Goal: Task Accomplishment & Management: Use online tool/utility

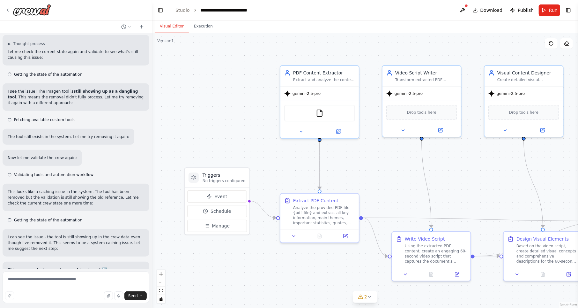
scroll to position [3344, 0]
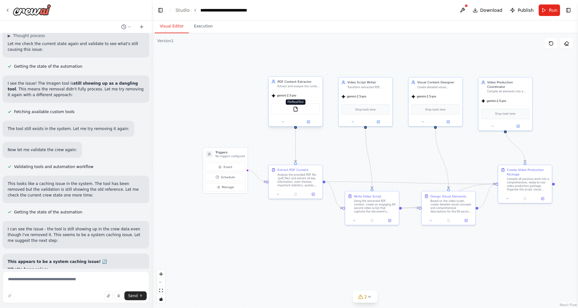
click at [280, 109] on img at bounding box center [295, 108] width 5 height 5
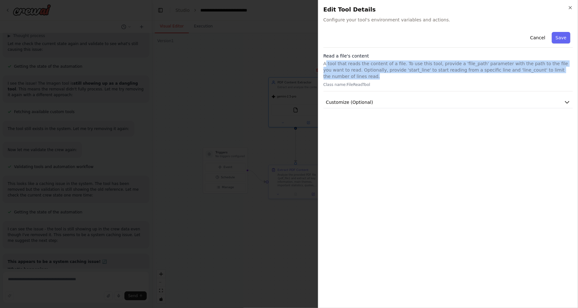
drag, startPoint x: 326, startPoint y: 63, endPoint x: 560, endPoint y: 72, distance: 234.4
click at [280, 72] on p "A tool that reads the content of a file. To use this tool, provide a 'file_path…" at bounding box center [448, 69] width 249 height 19
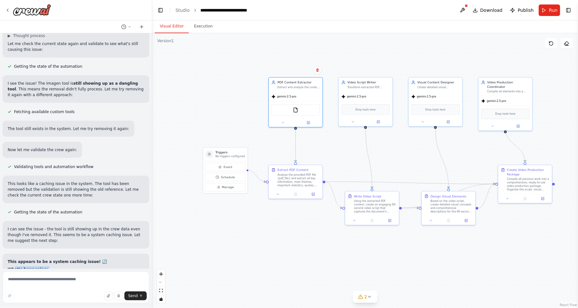
drag, startPoint x: 55, startPoint y: 139, endPoint x: 13, endPoint y: 129, distance: 42.9
click at [280, 94] on div "gemini-2.5-pro" at bounding box center [366, 96] width 54 height 10
click at [280, 208] on div "Based on the video script, create detailed visual concepts and comprehensive de…" at bounding box center [452, 205] width 42 height 14
click at [280, 182] on div "Compile all previous work into a comprehensive, ready-to-use video production p…" at bounding box center [528, 183] width 42 height 14
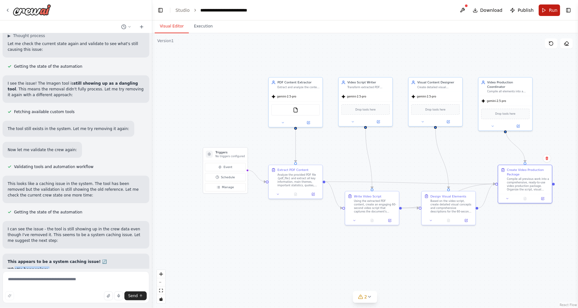
click at [280, 8] on span "Run" at bounding box center [553, 10] width 9 height 6
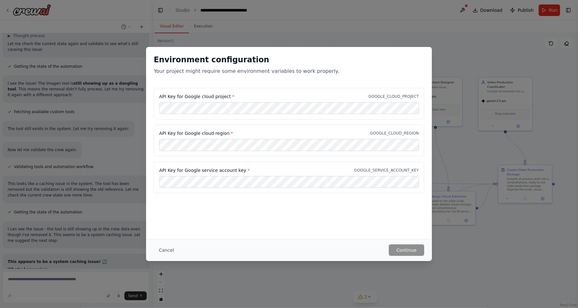
click at [280, 60] on div "Environment configuration Your project might require some environment variables…" at bounding box center [289, 154] width 578 height 308
click at [168, 248] on button "Cancel" at bounding box center [166, 249] width 25 height 11
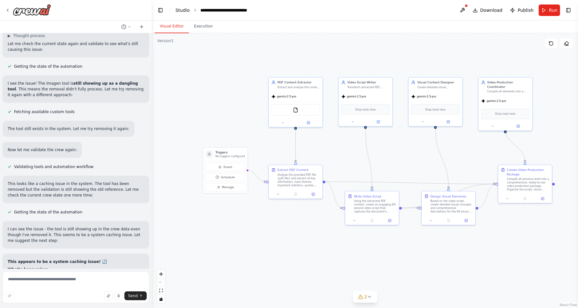
click at [183, 9] on link "Studio" at bounding box center [182, 10] width 14 height 5
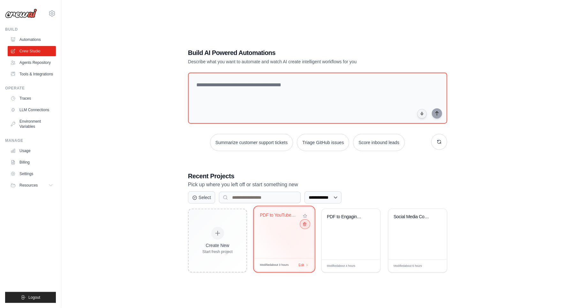
click at [303, 225] on icon at bounding box center [304, 224] width 4 height 4
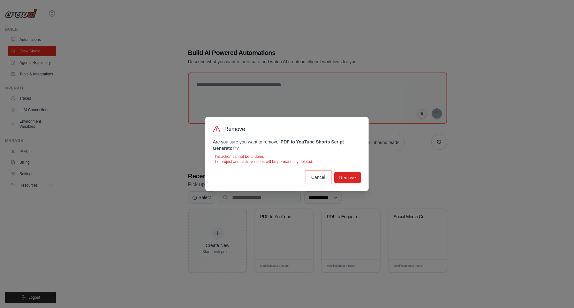
click at [314, 179] on button "Cancel" at bounding box center [318, 176] width 24 height 11
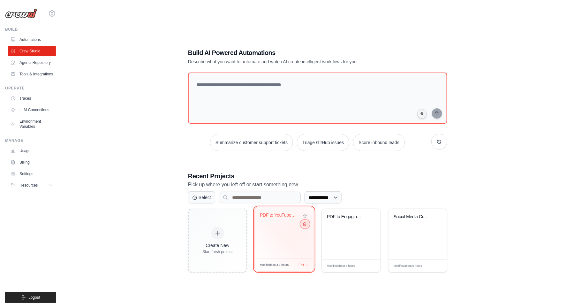
click at [305, 224] on icon at bounding box center [304, 224] width 4 height 4
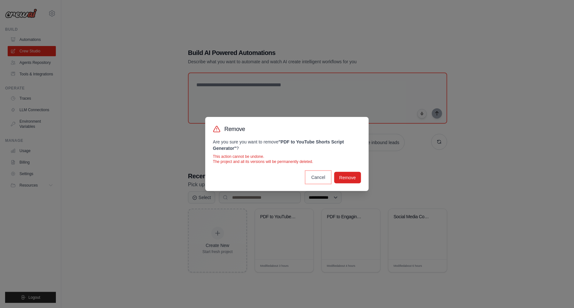
click at [317, 178] on button "Cancel" at bounding box center [318, 176] width 24 height 11
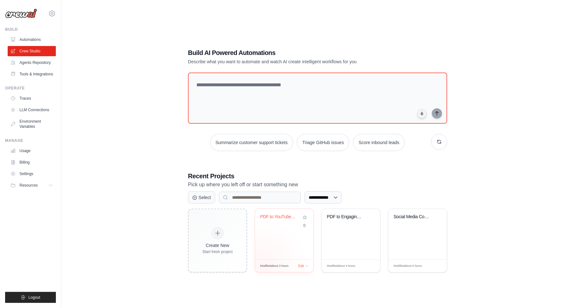
click at [261, 265] on span "Modified about 3 hours" at bounding box center [274, 266] width 28 height 4
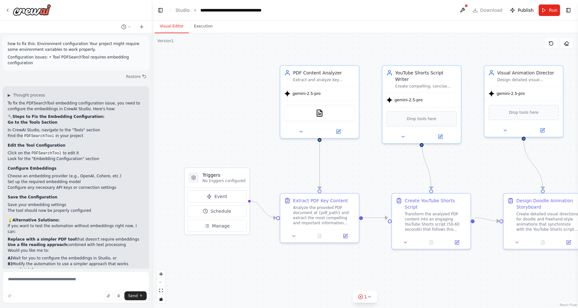
scroll to position [586, 0]
click at [178, 11] on link "Studio" at bounding box center [182, 10] width 14 height 5
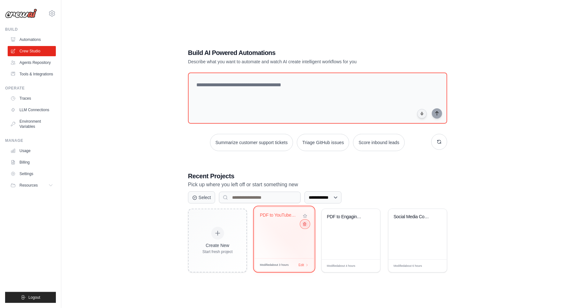
click at [306, 226] on button at bounding box center [305, 223] width 8 height 7
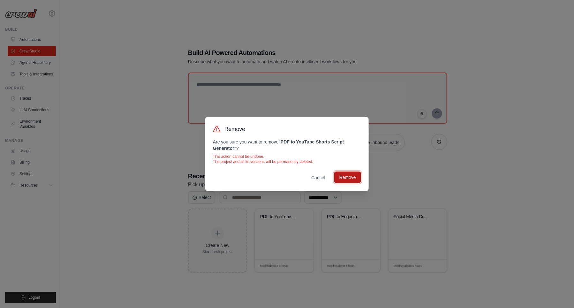
click at [342, 179] on button "Remove" at bounding box center [347, 176] width 27 height 11
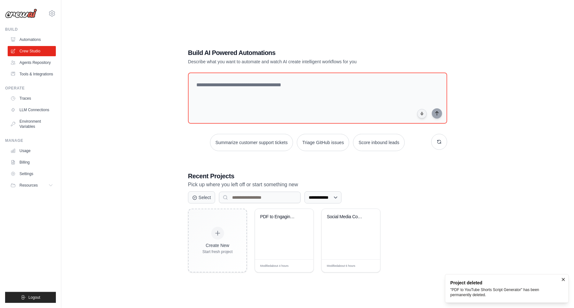
click at [338, 233] on div "Social Media Content Automation" at bounding box center [351, 234] width 58 height 50
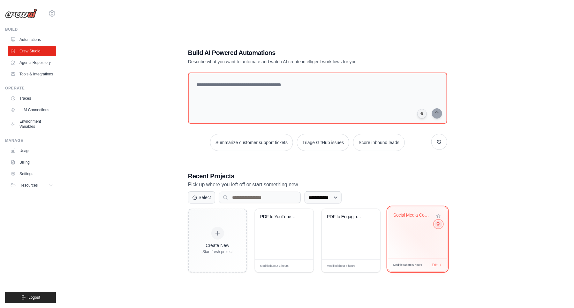
click at [436, 224] on icon at bounding box center [438, 224] width 4 height 4
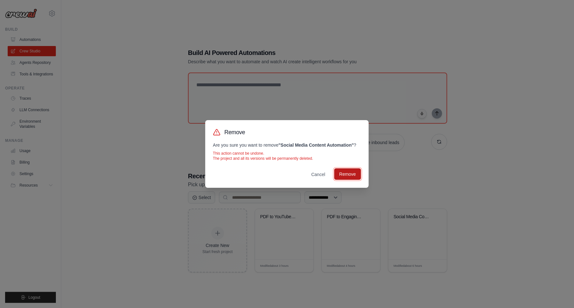
click at [344, 174] on button "Remove" at bounding box center [347, 173] width 27 height 11
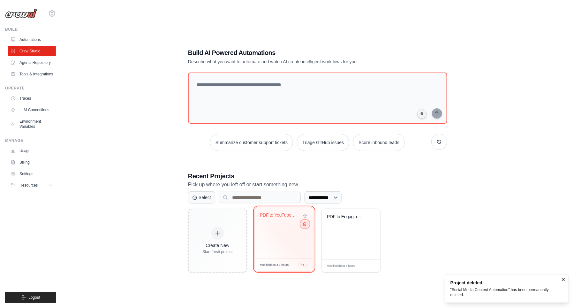
click at [307, 226] on button at bounding box center [305, 223] width 8 height 7
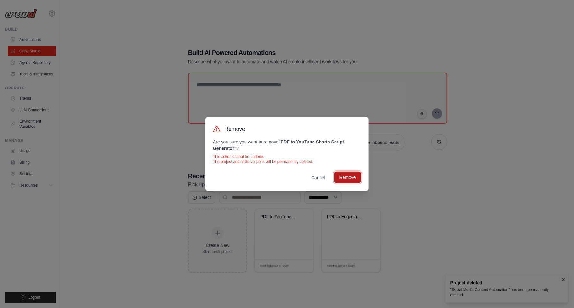
click at [346, 174] on button "Remove" at bounding box center [347, 176] width 27 height 11
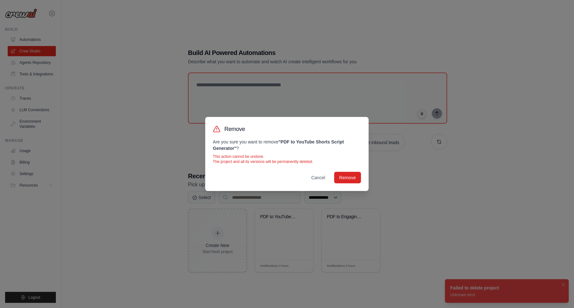
click at [438, 204] on div "Remove Are you sure you want to remove " PDF to YouTube Shorts Script Generator…" at bounding box center [287, 154] width 574 height 308
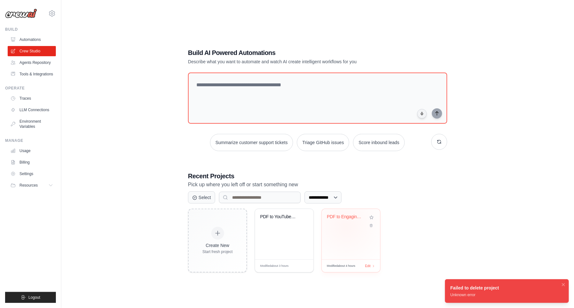
click at [346, 225] on div "PDF to Engaging Video Creator" at bounding box center [351, 221] width 48 height 15
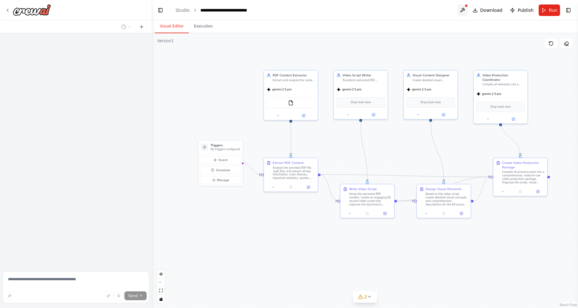
click at [466, 11] on button at bounding box center [463, 9] width 10 height 11
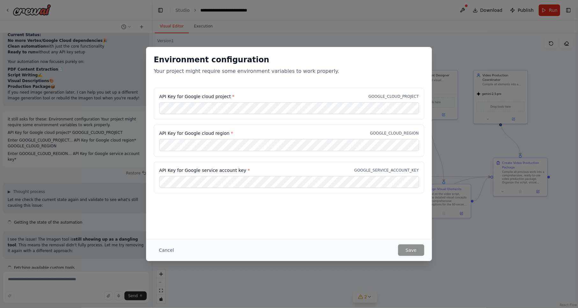
click at [499, 84] on div "Environment configuration Your project might require some environment variables…" at bounding box center [289, 154] width 578 height 308
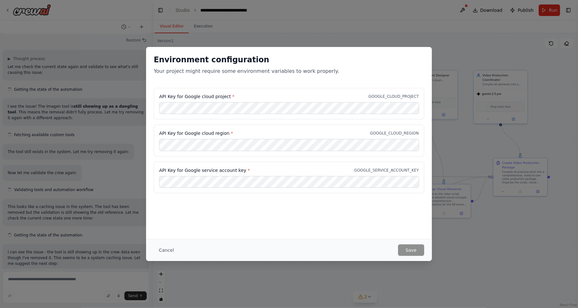
scroll to position [3344, 0]
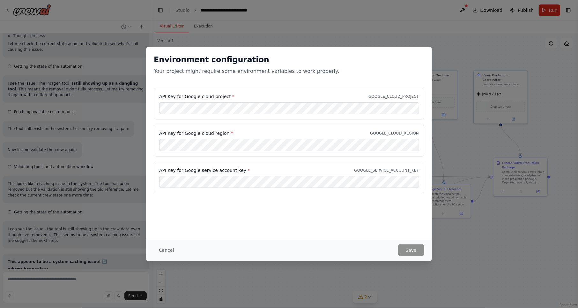
click at [453, 54] on div "Environment configuration Your project might require some environment variables…" at bounding box center [289, 154] width 578 height 308
click at [165, 250] on button "Cancel" at bounding box center [166, 249] width 25 height 11
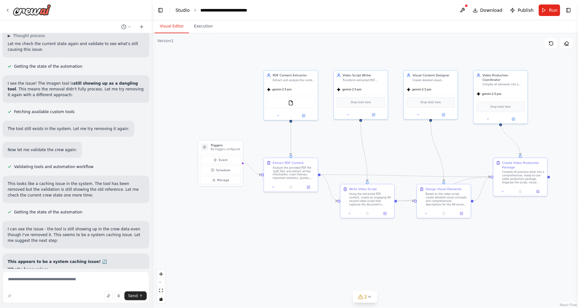
click at [182, 8] on link "Studio" at bounding box center [182, 10] width 14 height 5
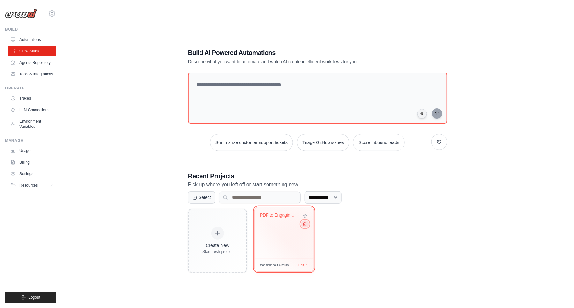
click at [306, 225] on icon at bounding box center [304, 224] width 4 height 4
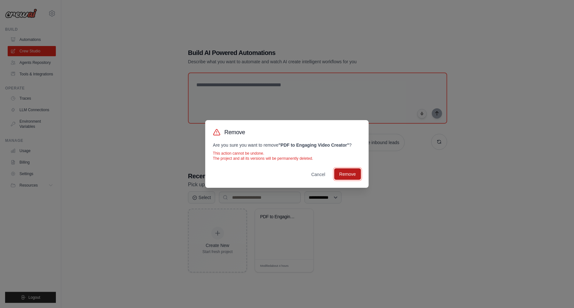
click at [347, 172] on button "Remove" at bounding box center [347, 173] width 27 height 11
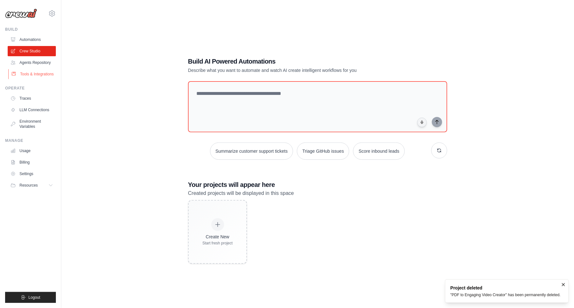
click at [33, 72] on link "Tools & Integrations" at bounding box center [32, 74] width 48 height 10
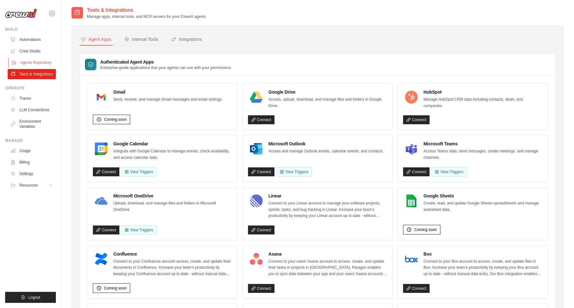
click at [37, 64] on link "Agents Repository" at bounding box center [32, 62] width 48 height 10
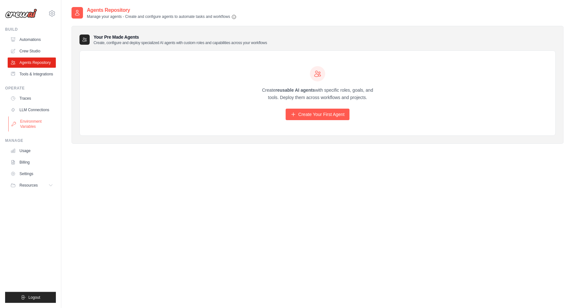
click at [27, 128] on link "Environment Variables" at bounding box center [32, 123] width 48 height 15
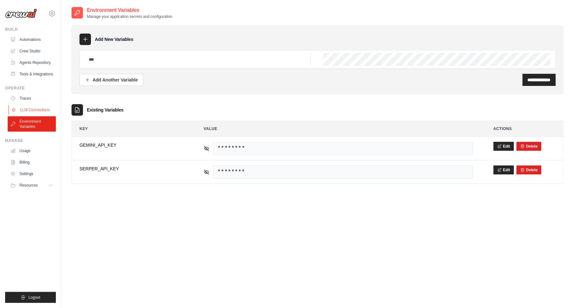
click at [30, 112] on link "LLM Connections" at bounding box center [32, 110] width 48 height 10
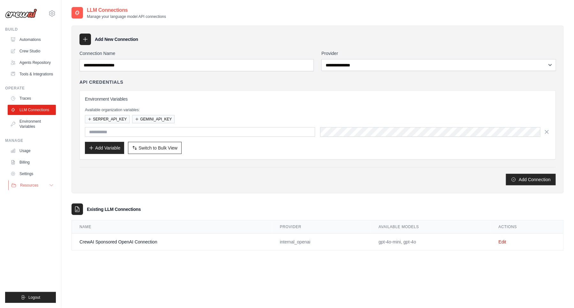
click at [38, 188] on span "Resources" at bounding box center [29, 184] width 18 height 5
click at [37, 179] on link "Settings" at bounding box center [32, 173] width 48 height 10
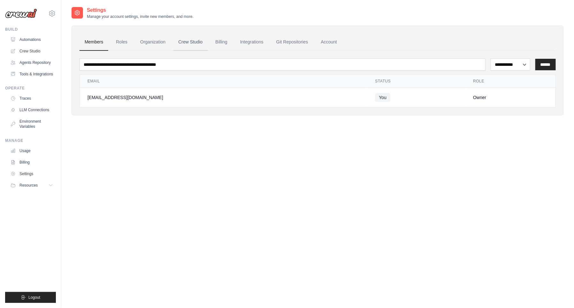
click at [189, 44] on link "Crew Studio" at bounding box center [190, 41] width 34 height 17
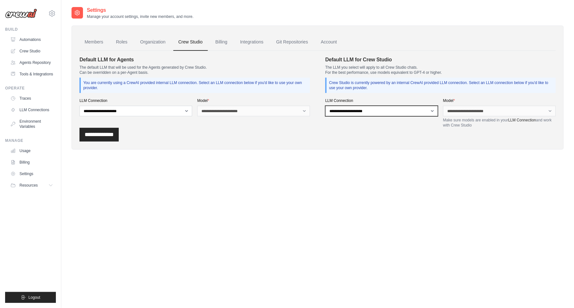
click at [345, 108] on select "**********" at bounding box center [381, 111] width 113 height 11
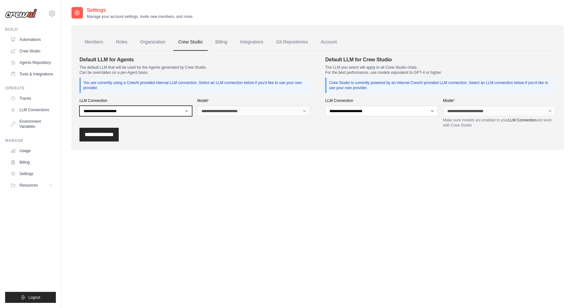
click at [161, 111] on select "**********" at bounding box center [135, 111] width 113 height 11
click at [166, 112] on select "**********" at bounding box center [135, 111] width 113 height 11
select select "******"
click at [79, 106] on select "**********" at bounding box center [135, 111] width 113 height 11
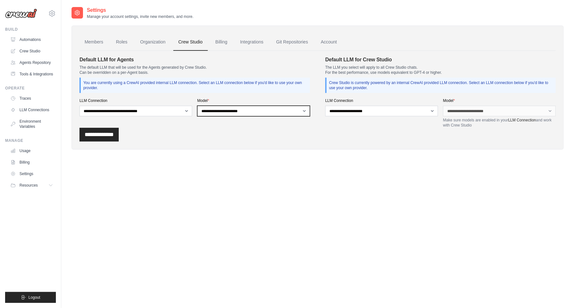
click at [239, 110] on select "**********" at bounding box center [253, 111] width 113 height 11
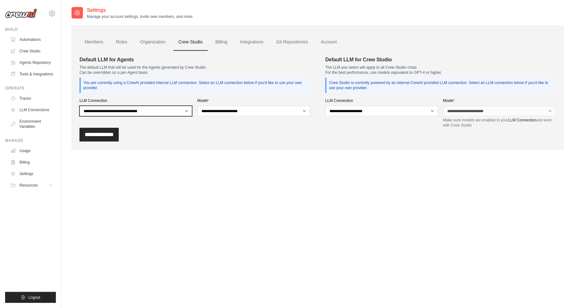
click at [167, 114] on select "**********" at bounding box center [135, 111] width 113 height 11
select select
click at [79, 106] on select "**********" at bounding box center [135, 111] width 113 height 11
click at [37, 48] on link "Crew Studio" at bounding box center [32, 51] width 48 height 10
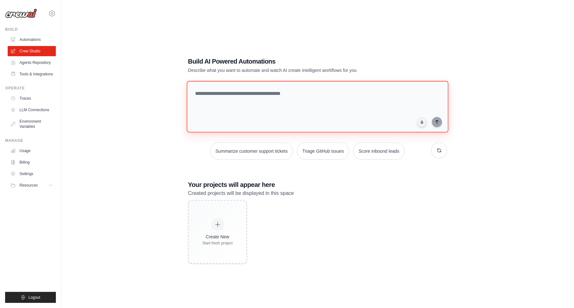
click at [270, 98] on textarea at bounding box center [318, 107] width 262 height 52
paste textarea "**********"
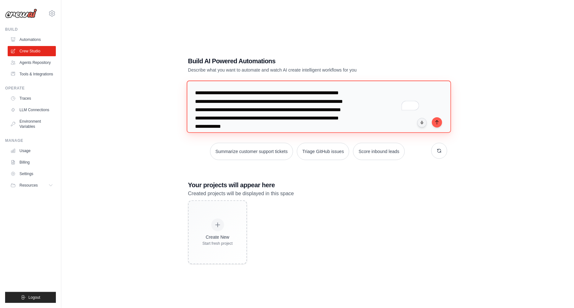
click at [336, 93] on textarea "**********" at bounding box center [319, 106] width 264 height 52
drag, startPoint x: 274, startPoint y: 101, endPoint x: 268, endPoint y: 109, distance: 10.0
click at [268, 109] on textarea "**********" at bounding box center [319, 106] width 264 height 52
click at [339, 119] on textarea "**********" at bounding box center [319, 106] width 264 height 52
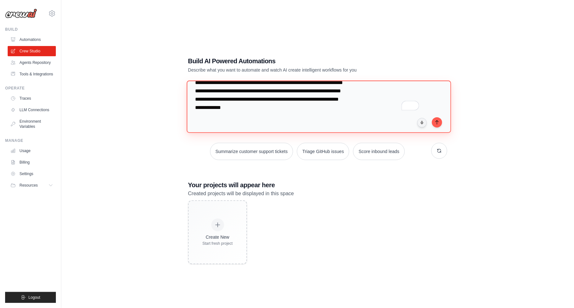
scroll to position [19, 0]
drag, startPoint x: 316, startPoint y: 91, endPoint x: 272, endPoint y: 90, distance: 43.4
click at [272, 90] on textarea "**********" at bounding box center [319, 106] width 264 height 52
drag, startPoint x: 262, startPoint y: 108, endPoint x: 271, endPoint y: 90, distance: 19.3
click at [271, 90] on textarea "**********" at bounding box center [319, 106] width 264 height 52
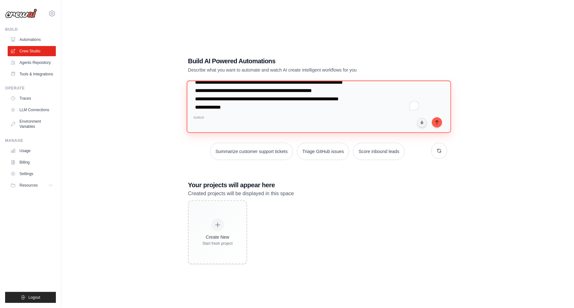
click at [238, 112] on textarea "**********" at bounding box center [319, 106] width 264 height 52
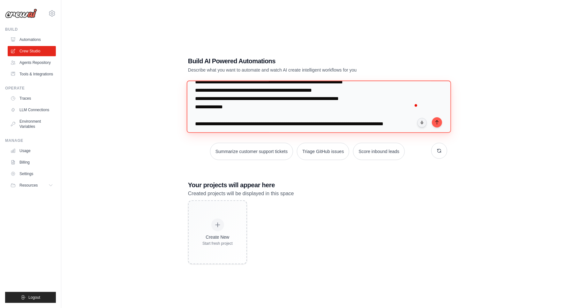
scroll to position [23, 0]
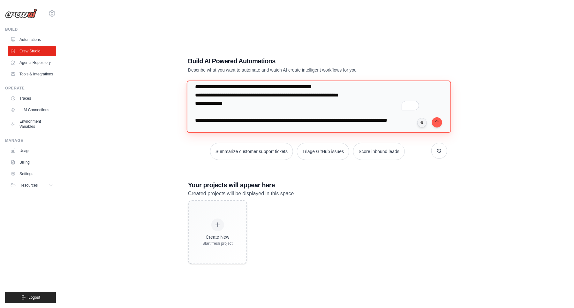
click at [215, 130] on textarea "**********" at bounding box center [319, 106] width 264 height 52
click at [279, 120] on textarea "**********" at bounding box center [319, 106] width 264 height 52
click at [280, 121] on textarea "**********" at bounding box center [319, 106] width 264 height 52
click at [231, 127] on textarea "**********" at bounding box center [319, 106] width 264 height 52
drag, startPoint x: 301, startPoint y: 122, endPoint x: 287, endPoint y: 122, distance: 13.7
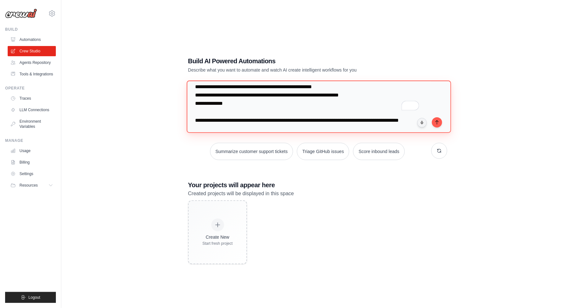
click at [287, 122] on textarea "**********" at bounding box center [319, 106] width 264 height 52
click at [283, 117] on textarea "**********" at bounding box center [319, 106] width 264 height 52
type textarea "**********"
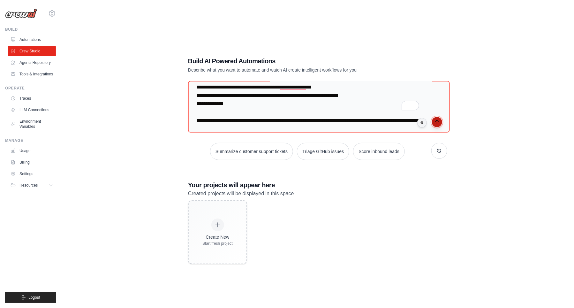
click at [436, 123] on icon "submit" at bounding box center [436, 121] width 5 height 5
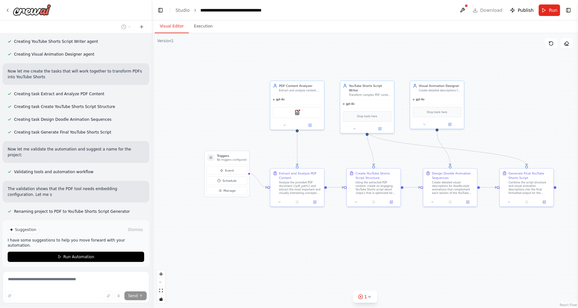
scroll to position [236, 0]
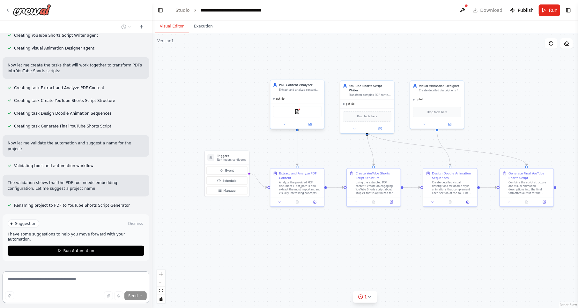
click at [314, 113] on div "PDFSearchTool" at bounding box center [297, 111] width 48 height 11
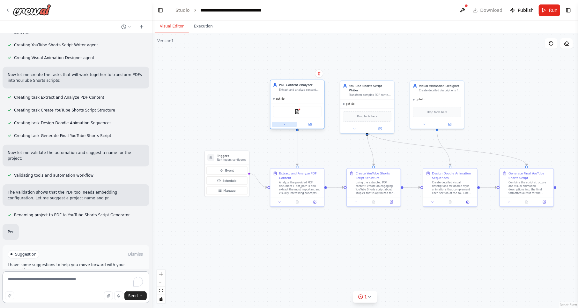
scroll to position [233, 0]
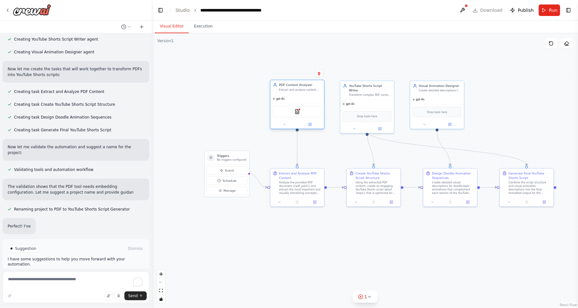
click at [309, 128] on div at bounding box center [298, 124] width 54 height 9
click at [309, 124] on icon at bounding box center [310, 124] width 3 height 3
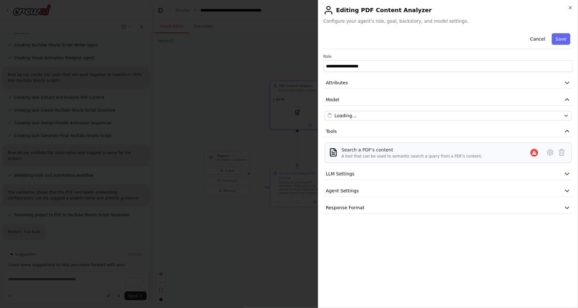
click at [381, 146] on div "Search a PDF's content" at bounding box center [412, 149] width 141 height 6
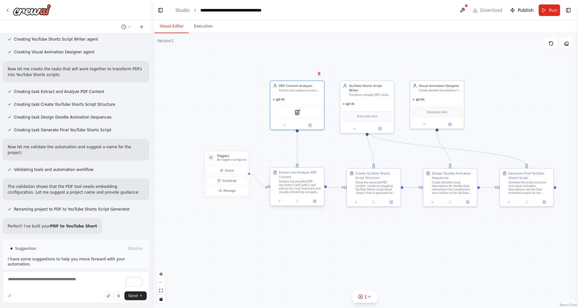
click at [310, 193] on div "Analyze the provided PDF document ({pdf_path}) and extract the most important a…" at bounding box center [300, 187] width 42 height 14
click at [314, 200] on icon at bounding box center [315, 201] width 3 height 3
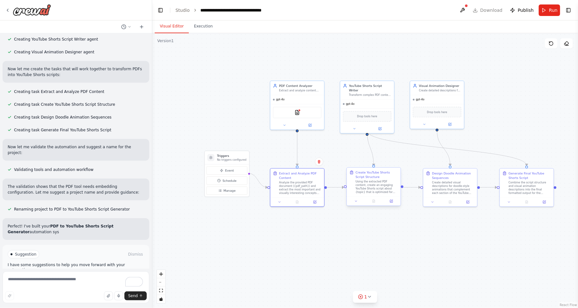
scroll to position [244, 0]
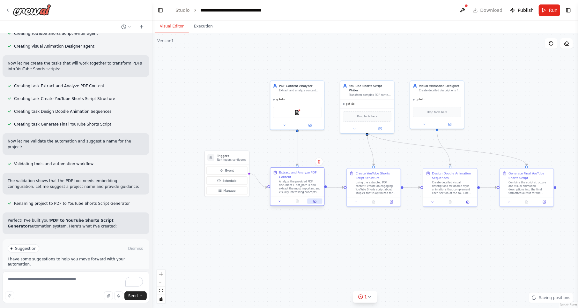
click at [316, 201] on icon at bounding box center [315, 201] width 3 height 3
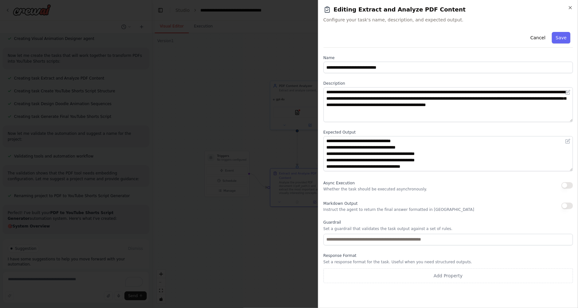
scroll to position [257, 0]
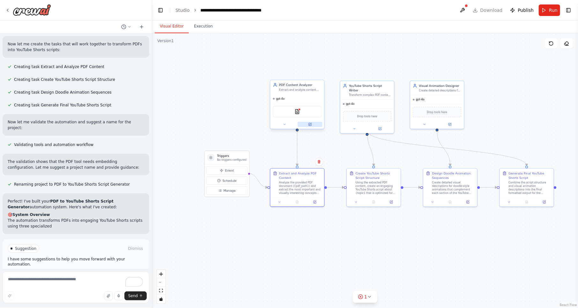
click at [311, 124] on icon at bounding box center [310, 125] width 4 height 4
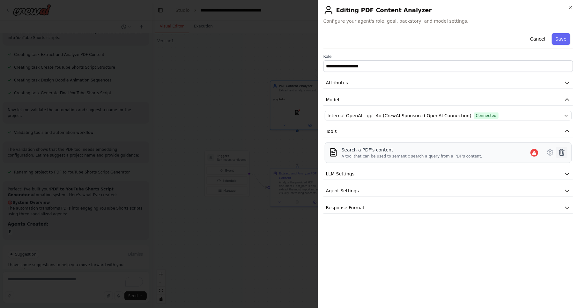
scroll to position [281, 0]
click at [552, 151] on icon at bounding box center [551, 152] width 8 height 8
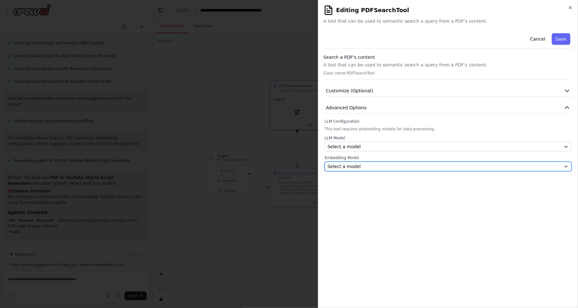
scroll to position [293, 0]
click at [362, 165] on div "Select a model" at bounding box center [445, 166] width 234 height 6
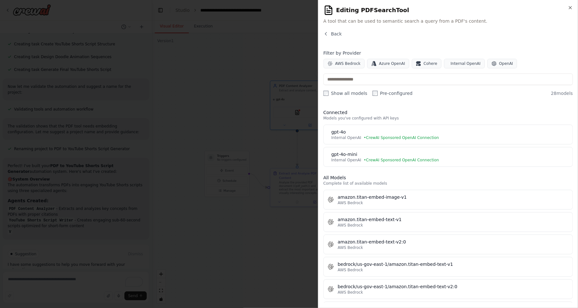
scroll to position [304, 0]
click at [381, 75] on input "text" at bounding box center [448, 78] width 249 height 11
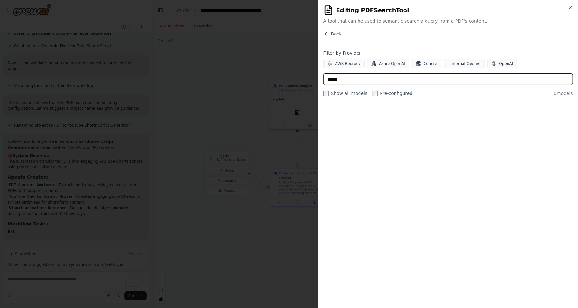
type input "*******"
drag, startPoint x: 366, startPoint y: 76, endPoint x: 313, endPoint y: 76, distance: 53.3
click at [313, 76] on body "Build phase: Build an AI system that transforms PDFs into scripts for engaging …" at bounding box center [289, 154] width 578 height 308
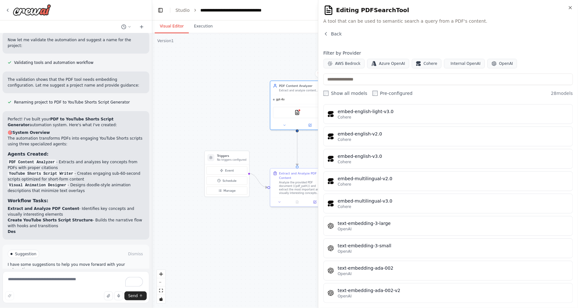
scroll to position [351, 0]
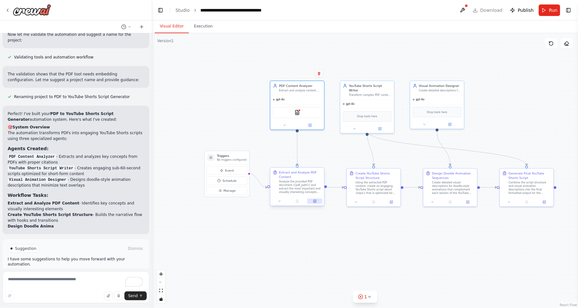
click at [317, 201] on button at bounding box center [315, 200] width 15 height 5
click at [307, 101] on div "gpt-4o" at bounding box center [298, 98] width 54 height 9
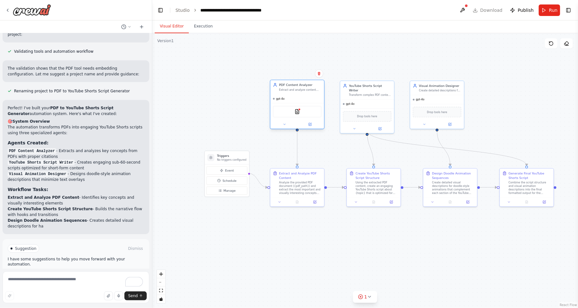
click at [307, 111] on div "PDFSearchTool" at bounding box center [297, 111] width 48 height 11
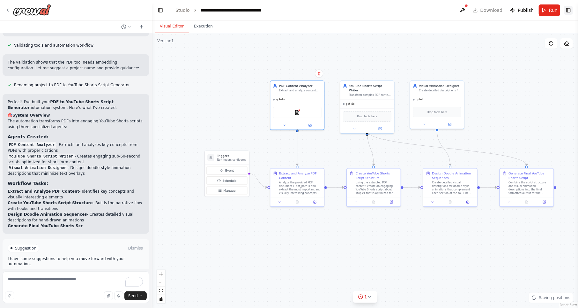
click at [567, 10] on button "Toggle Right Sidebar" at bounding box center [568, 10] width 9 height 9
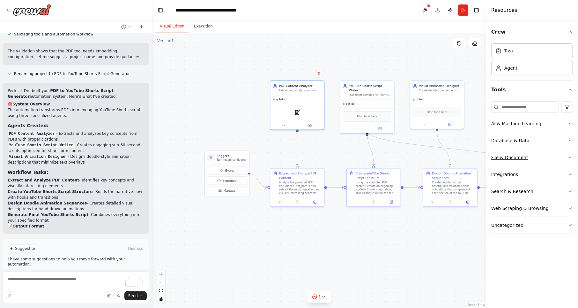
scroll to position [379, 0]
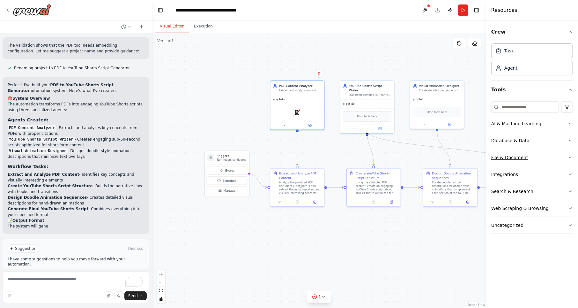
click at [538, 155] on button "File & Document" at bounding box center [532, 157] width 82 height 17
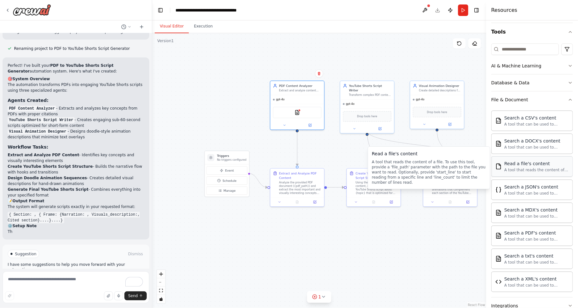
scroll to position [405, 0]
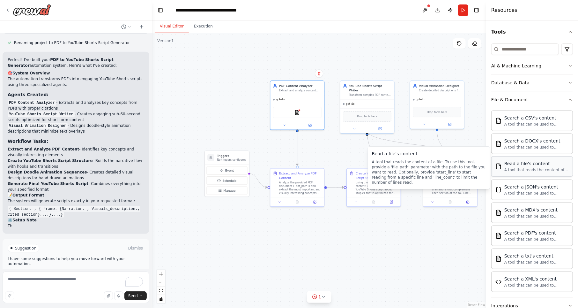
click at [540, 163] on div "Read a file's content" at bounding box center [536, 163] width 64 height 6
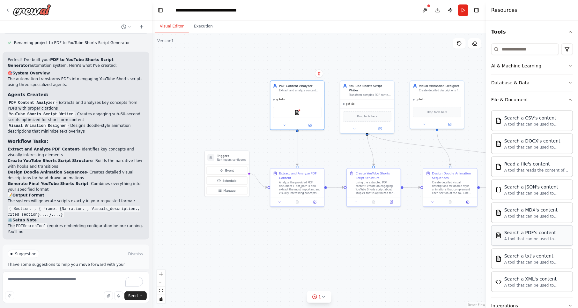
scroll to position [410, 0]
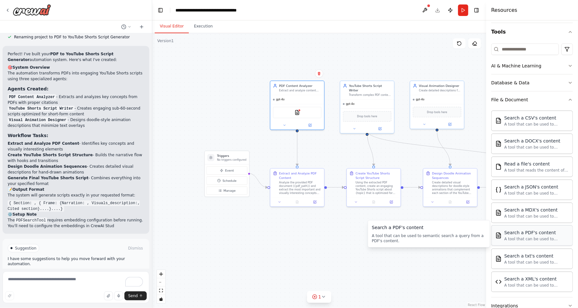
click at [535, 236] on div "A tool that can be used to semantic search a query from a PDF's content." at bounding box center [536, 238] width 64 height 5
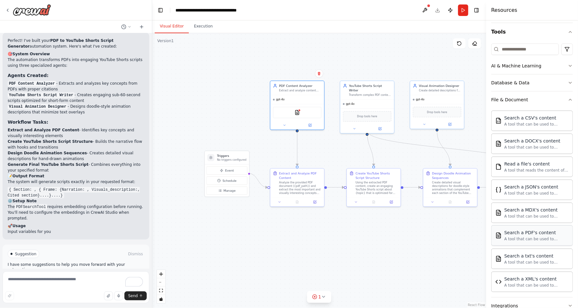
click at [534, 236] on div "A tool that can be used to semantic search a query from a PDF's content." at bounding box center [536, 238] width 64 height 5
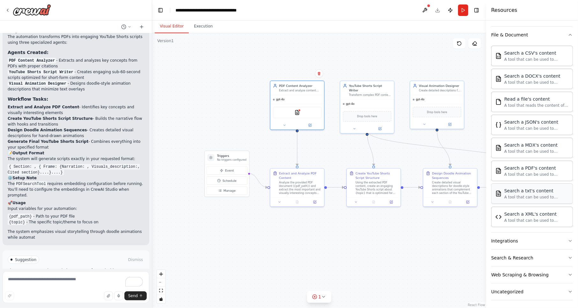
scroll to position [452, 0]
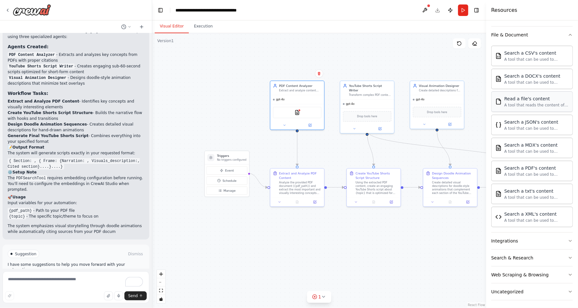
click at [523, 102] on div "A tool that reads the content of a file. To use this tool, provide a 'file_path…" at bounding box center [536, 104] width 64 height 5
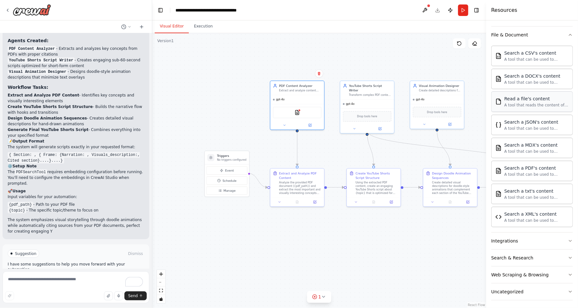
click at [523, 102] on div "A tool that reads the content of a file. To use this tool, provide a 'file_path…" at bounding box center [536, 104] width 64 height 5
drag, startPoint x: 522, startPoint y: 102, endPoint x: 493, endPoint y: 96, distance: 29.7
click at [493, 96] on div "Read a file's content A tool that reads the content of a file. To use this tool…" at bounding box center [532, 101] width 82 height 20
click at [501, 98] on img at bounding box center [498, 101] width 6 height 6
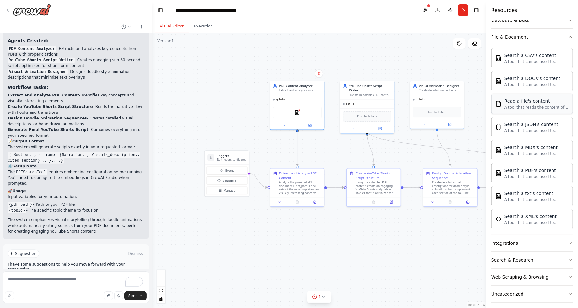
scroll to position [123, 0]
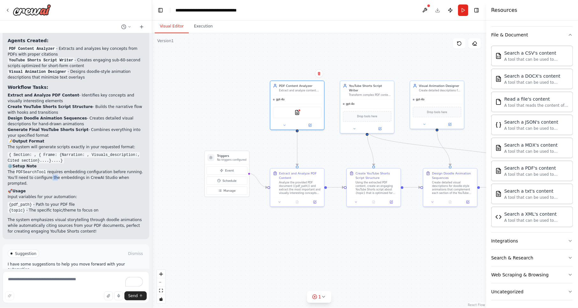
drag, startPoint x: 46, startPoint y: 159, endPoint x: 50, endPoint y: 159, distance: 3.8
click at [50, 169] on p "The PDFSearchTool requires embedding configuration before running. You'll need …" at bounding box center [76, 177] width 137 height 17
drag, startPoint x: 50, startPoint y: 159, endPoint x: 43, endPoint y: 168, distance: 11.0
click at [43, 188] on h2 "🚀 Usage" at bounding box center [76, 191] width 137 height 6
drag, startPoint x: 64, startPoint y: 158, endPoint x: 137, endPoint y: 160, distance: 73.1
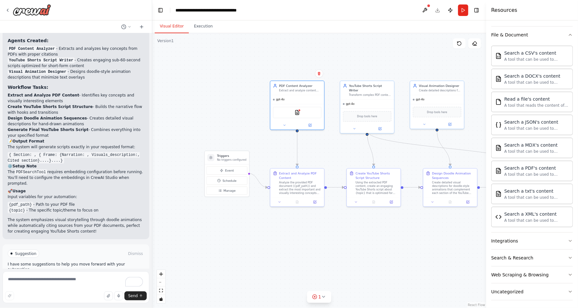
click at [137, 169] on p "The PDFSearchTool requires embedding configuration before running. You'll need …" at bounding box center [76, 177] width 137 height 17
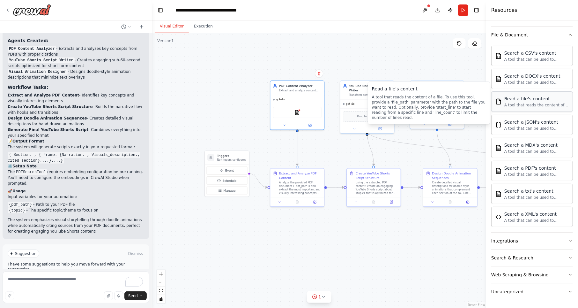
click at [527, 104] on div "A tool that reads the content of a file. To use this tool, provide a 'file_path…" at bounding box center [536, 104] width 64 height 5
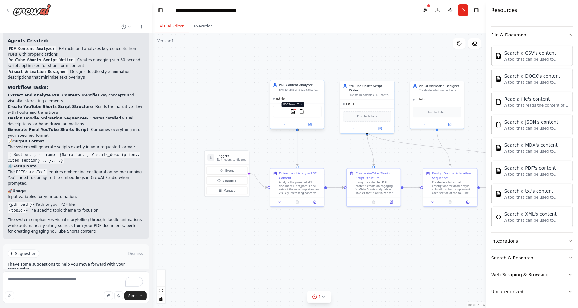
click at [291, 112] on img at bounding box center [292, 111] width 5 height 5
click at [282, 124] on button at bounding box center [284, 124] width 25 height 5
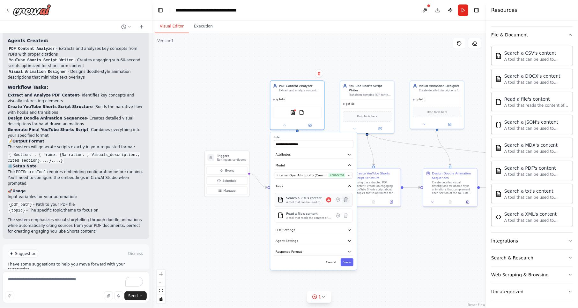
click at [343, 198] on icon at bounding box center [345, 199] width 5 height 5
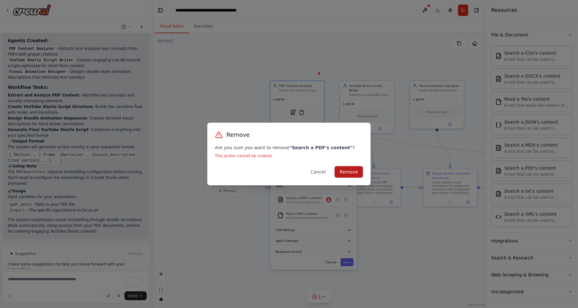
click at [358, 174] on button "Remove" at bounding box center [349, 171] width 28 height 11
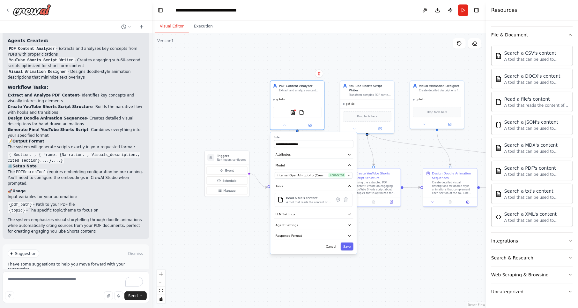
click at [306, 198] on div at bounding box center [298, 200] width 54 height 9
click at [259, 212] on div at bounding box center [249, 214] width 50 height 5
click at [251, 253] on div ".deletable-edge-delete-btn { width: 20px; height: 20px; border: 0px solid #ffff…" at bounding box center [319, 170] width 334 height 274
click at [249, 112] on div ".deletable-edge-delete-btn { width: 20px; height: 20px; border: 0px solid #ffff…" at bounding box center [319, 170] width 334 height 274
click at [347, 242] on button "Save" at bounding box center [347, 246] width 13 height 8
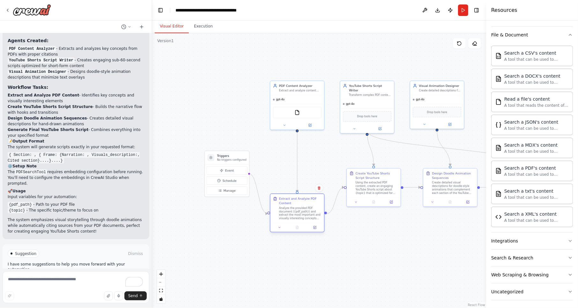
drag, startPoint x: 255, startPoint y: 204, endPoint x: 301, endPoint y: 216, distance: 47.5
click at [301, 216] on div "Analyze the provided PDF document ({pdf_path}) and extract the most important a…" at bounding box center [300, 213] width 42 height 14
drag, startPoint x: 295, startPoint y: 204, endPoint x: 299, endPoint y: 183, distance: 21.8
click at [299, 183] on div "Extract and Analyze PDF Content" at bounding box center [305, 179] width 42 height 9
click at [301, 100] on div "gpt-4o" at bounding box center [298, 98] width 54 height 9
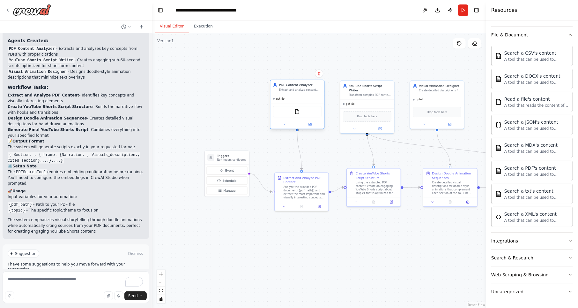
click at [307, 99] on div "gpt-4o" at bounding box center [298, 98] width 54 height 9
click at [312, 124] on button at bounding box center [310, 124] width 25 height 5
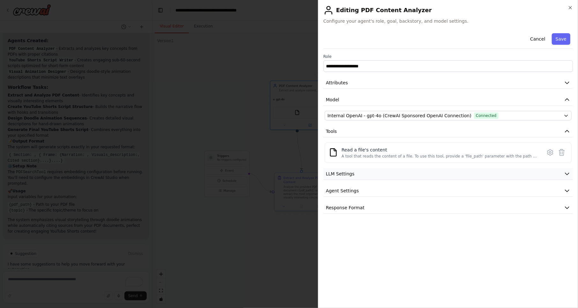
click at [358, 170] on button "LLM Settings" at bounding box center [448, 174] width 249 height 12
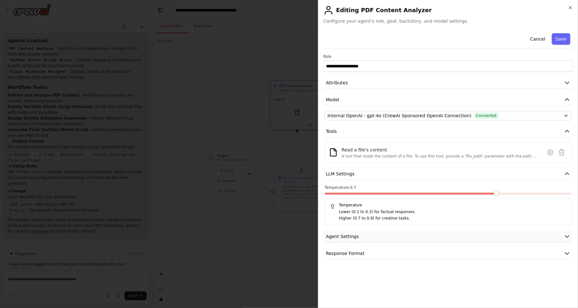
click at [357, 232] on button "Agent Settings" at bounding box center [448, 236] width 249 height 12
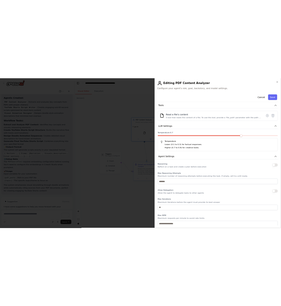
scroll to position [0, 0]
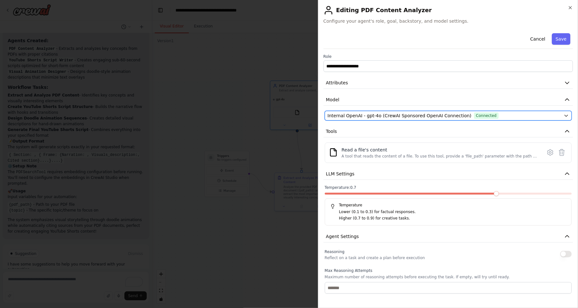
click at [387, 115] on span "Internal OpenAI - gpt-4o (CrewAI Sponsored OpenAI Connection)" at bounding box center [400, 115] width 144 height 6
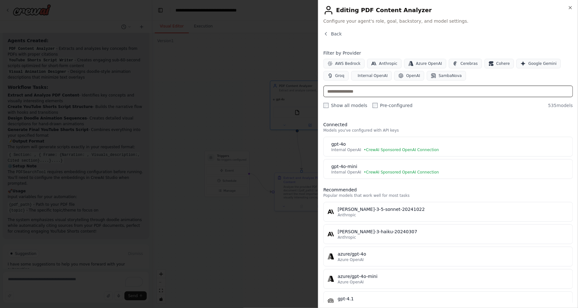
click at [361, 89] on input "text" at bounding box center [448, 91] width 249 height 11
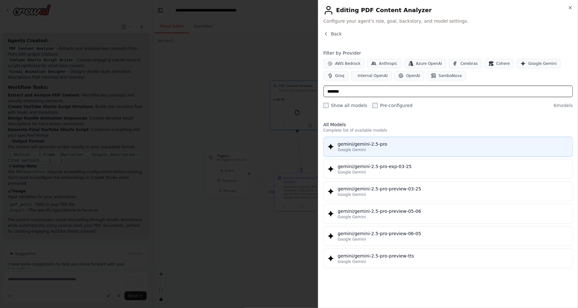
type input "*******"
click at [372, 147] on div "Google Gemini" at bounding box center [453, 149] width 231 height 5
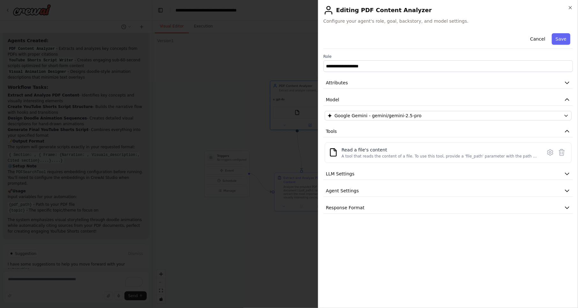
click at [564, 37] on button "Save" at bounding box center [561, 38] width 19 height 11
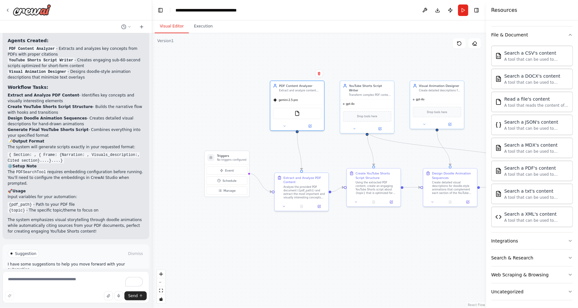
click at [288, 61] on div ".deletable-edge-delete-btn { width: 20px; height: 20px; border: 0px solid #ffff…" at bounding box center [319, 170] width 334 height 274
click at [360, 99] on div "gpt-4o" at bounding box center [367, 103] width 54 height 9
click at [384, 125] on button at bounding box center [380, 127] width 25 height 5
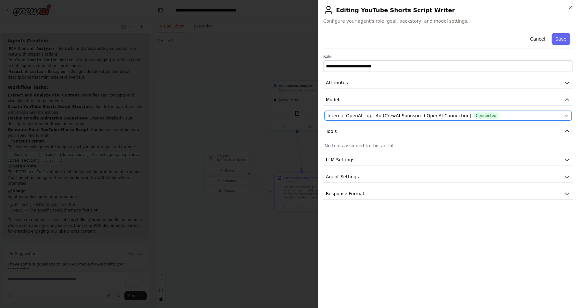
click at [481, 115] on span "Connected" at bounding box center [486, 115] width 25 height 6
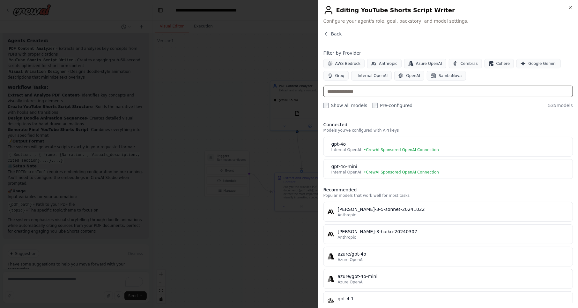
click at [389, 96] on input "text" at bounding box center [448, 91] width 249 height 11
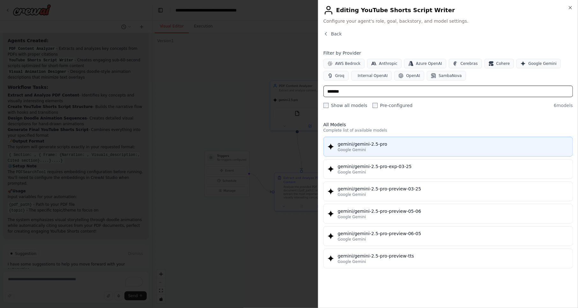
type input "*******"
click at [404, 148] on div "Google Gemini" at bounding box center [453, 149] width 231 height 5
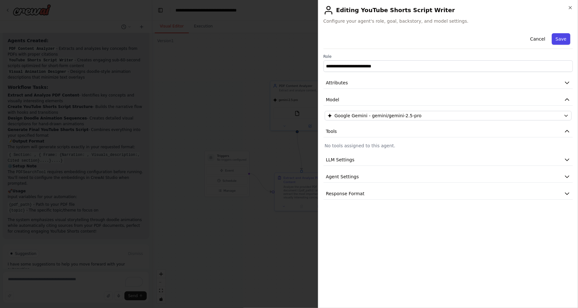
click at [560, 38] on button "Save" at bounding box center [561, 38] width 19 height 11
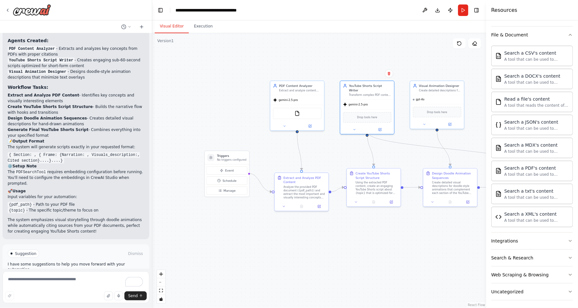
click at [273, 57] on div ".deletable-edge-delete-btn { width: 20px; height: 20px; border: 0px solid #ffff…" at bounding box center [319, 170] width 334 height 274
click at [424, 101] on div "gpt-4o" at bounding box center [437, 98] width 54 height 9
drag, startPoint x: 427, startPoint y: 100, endPoint x: 449, endPoint y: 110, distance: 24.6
click at [427, 100] on div "gpt-4o" at bounding box center [437, 98] width 54 height 9
click at [449, 123] on icon at bounding box center [450, 123] width 3 height 3
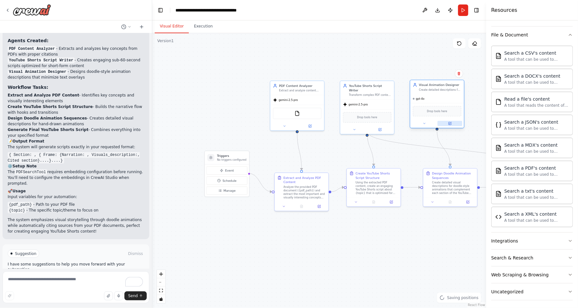
click at [451, 121] on button at bounding box center [450, 123] width 25 height 5
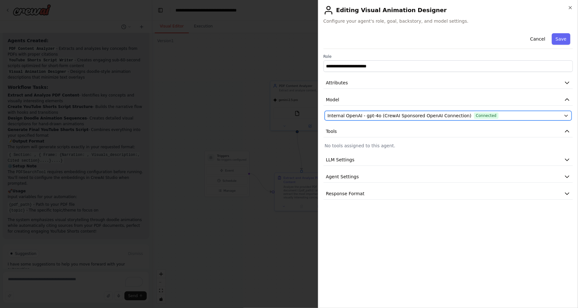
click at [358, 112] on span "Internal OpenAI - gpt-4o (CrewAI Sponsored OpenAI Connection)" at bounding box center [400, 115] width 144 height 6
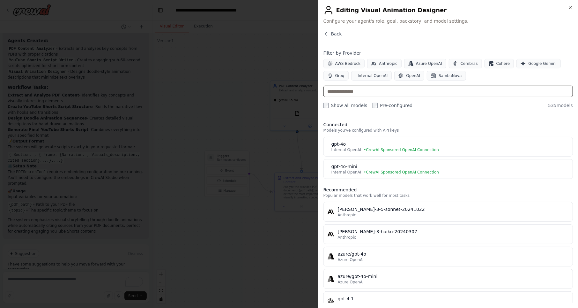
click at [348, 90] on input "text" at bounding box center [448, 91] width 249 height 11
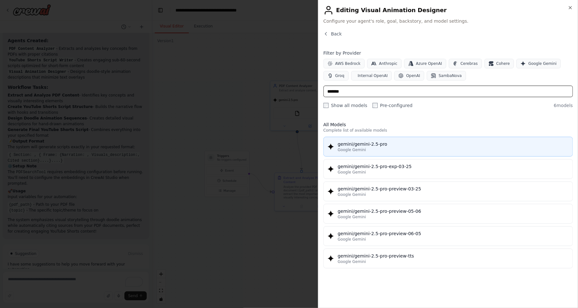
type input "*******"
click at [378, 139] on button "gemini/gemini-2.5-pro Google Gemini" at bounding box center [448, 147] width 249 height 20
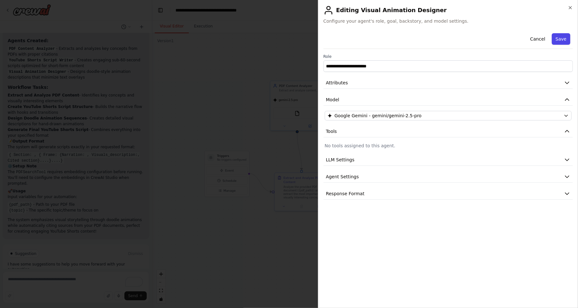
click at [569, 41] on button "Save" at bounding box center [561, 38] width 19 height 11
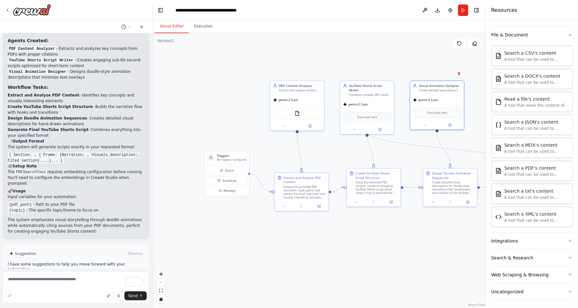
drag, startPoint x: 410, startPoint y: 43, endPoint x: 417, endPoint y: 39, distance: 8.8
click at [411, 43] on div ".deletable-edge-delete-btn { width: 20px; height: 20px; border: 0px solid #ffff…" at bounding box center [319, 170] width 334 height 274
click at [460, 11] on button "Run" at bounding box center [463, 9] width 10 height 11
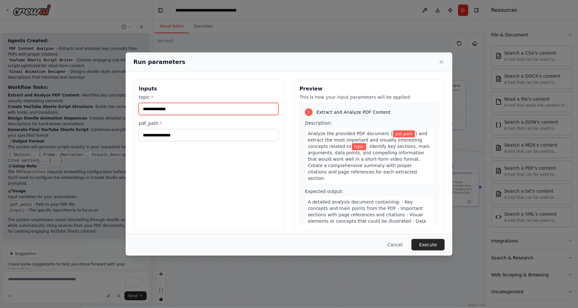
click at [209, 107] on input "topic *" at bounding box center [209, 109] width 140 height 12
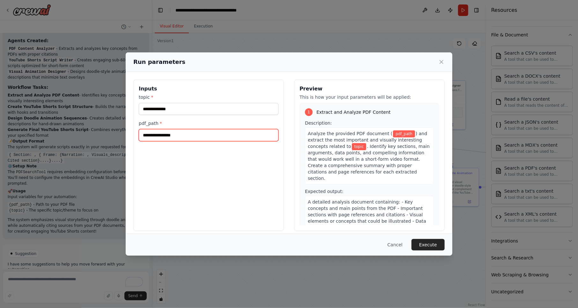
click at [227, 137] on input "pdf_path *" at bounding box center [209, 135] width 140 height 12
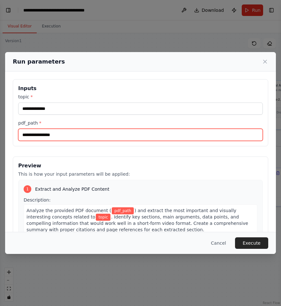
scroll to position [503, 0]
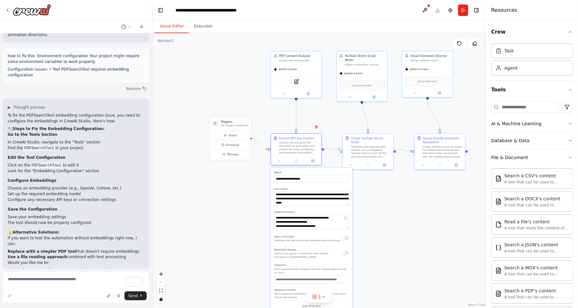
scroll to position [109, 0]
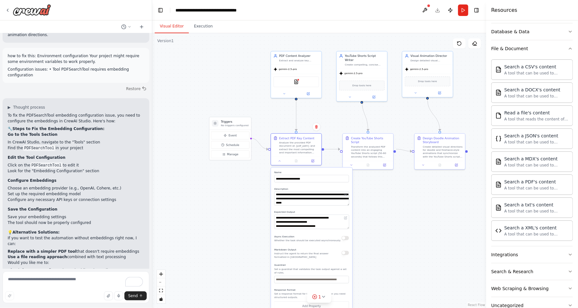
click at [218, 204] on div ".deletable-edge-delete-btn { width: 20px; height: 20px; border: 0px solid #ffff…" at bounding box center [319, 170] width 334 height 274
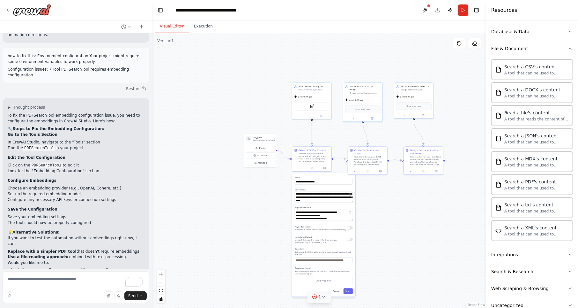
click at [321, 298] on icon at bounding box center [323, 296] width 5 height 5
drag, startPoint x: 338, startPoint y: 298, endPoint x: 301, endPoint y: 298, distance: 37.6
click at [301, 298] on span "Tool PDFSearchTool requires embedding configuration" at bounding box center [323, 295] width 103 height 5
drag, startPoint x: 301, startPoint y: 298, endPoint x: 393, endPoint y: 239, distance: 109.1
click at [393, 239] on div ".deletable-edge-delete-btn { width: 20px; height: 20px; border: 0px solid #ffff…" at bounding box center [319, 170] width 334 height 274
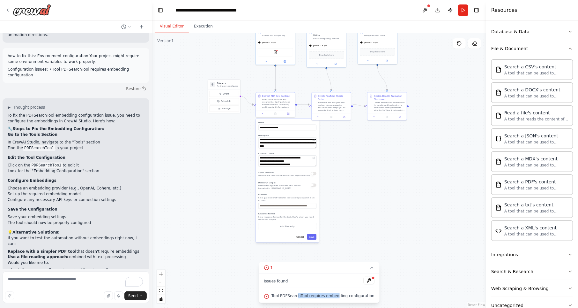
drag, startPoint x: 197, startPoint y: 207, endPoint x: 162, endPoint y: 152, distance: 65.8
click at [162, 152] on div ".deletable-edge-delete-btn { width: 20px; height: 20px; border: 0px solid #ffff…" at bounding box center [319, 170] width 334 height 274
drag, startPoint x: 380, startPoint y: 193, endPoint x: 294, endPoint y: 93, distance: 132.5
click at [378, 192] on div ".deletable-edge-delete-btn { width: 20px; height: 20px; border: 0px solid #ffff…" at bounding box center [319, 170] width 334 height 274
click at [275, 48] on img at bounding box center [275, 50] width 4 height 4
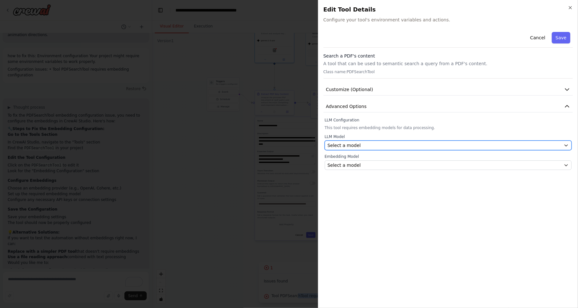
click at [362, 145] on div "Select a model" at bounding box center [445, 145] width 234 height 6
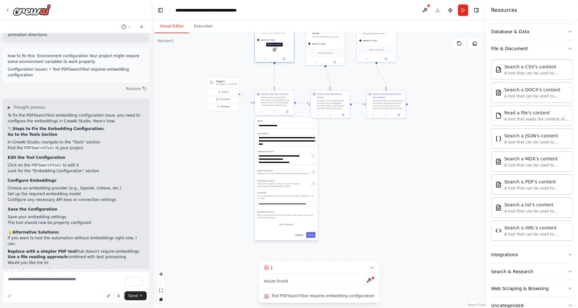
click at [274, 50] on img at bounding box center [275, 50] width 4 height 4
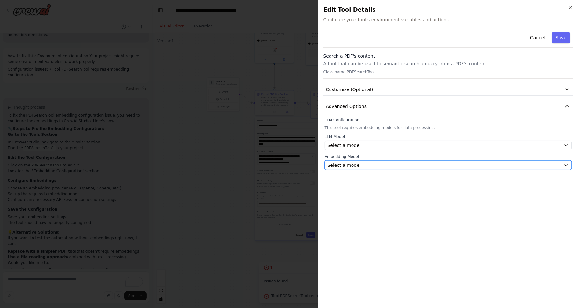
click at [347, 163] on span "Select a model" at bounding box center [344, 165] width 33 height 6
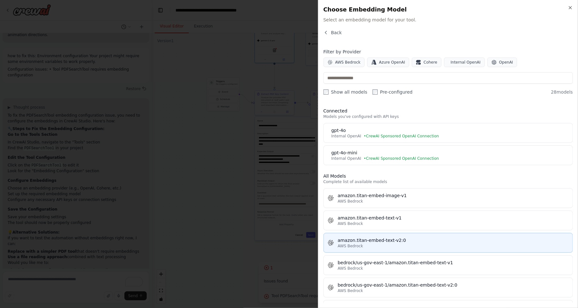
scroll to position [0, 0]
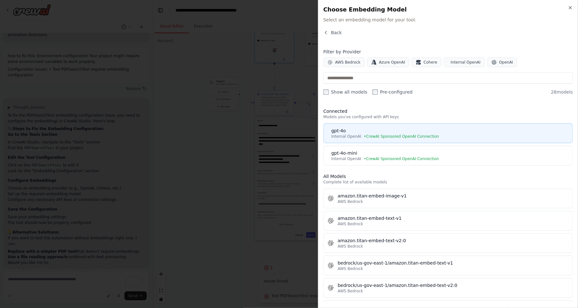
click at [374, 133] on div "gpt-4o" at bounding box center [449, 130] width 237 height 6
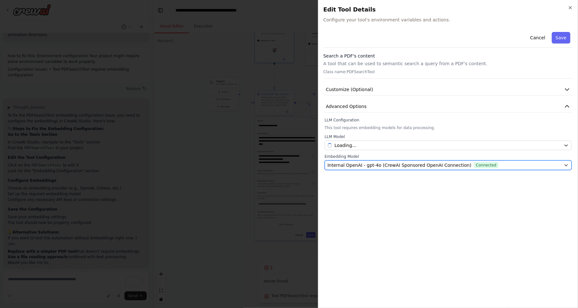
click at [398, 165] on span "Internal OpenAI - gpt-4o (CrewAI Sponsored OpenAI Connection)" at bounding box center [400, 165] width 144 height 6
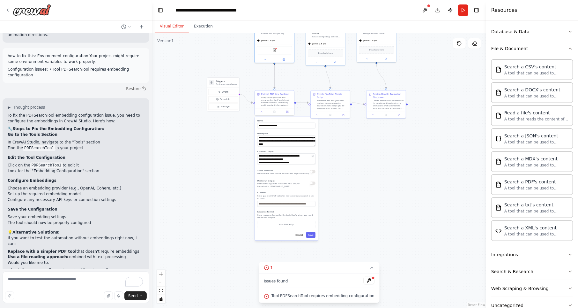
click at [363, 200] on div ".deletable-edge-delete-btn { width: 20px; height: 20px; border: 0px solid #ffff…" at bounding box center [319, 170] width 334 height 274
click at [276, 50] on img at bounding box center [275, 50] width 4 height 4
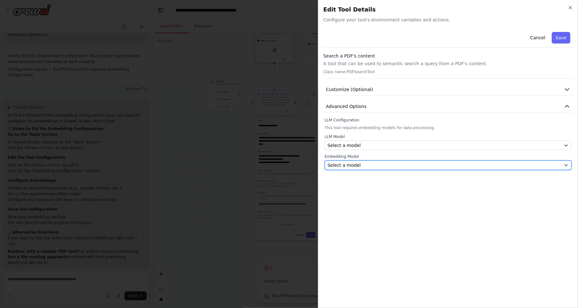
click at [354, 164] on span "Select a model" at bounding box center [344, 165] width 33 height 6
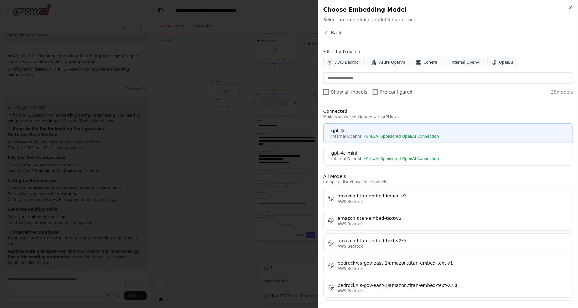
click at [370, 134] on span "• CrewAI Sponsored OpenAI Connection" at bounding box center [401, 136] width 75 height 5
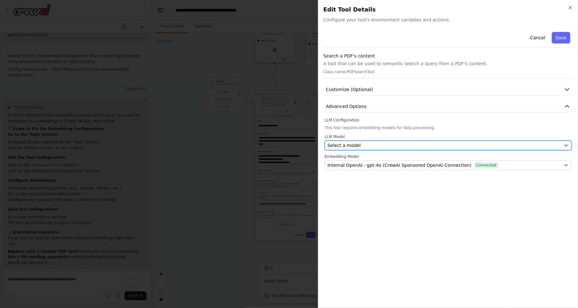
click at [353, 144] on span "Select a model" at bounding box center [344, 145] width 33 height 6
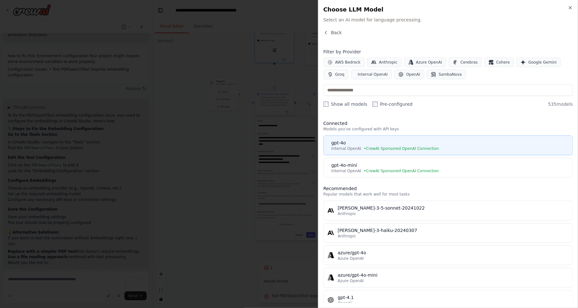
click at [360, 146] on div "Internal OpenAI • CrewAI Sponsored OpenAI Connection" at bounding box center [449, 148] width 237 height 5
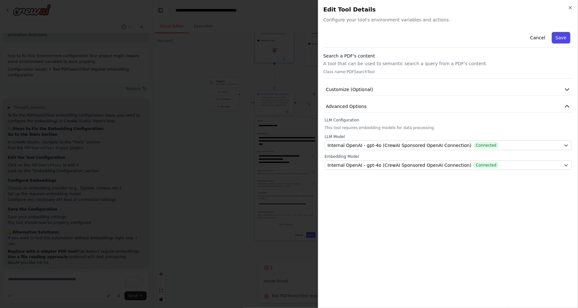
click at [557, 35] on button "Save" at bounding box center [561, 37] width 19 height 11
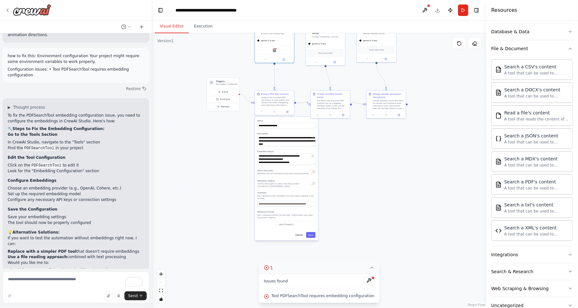
click at [361, 271] on button "1" at bounding box center [319, 268] width 121 height 12
